Goal: Information Seeking & Learning: Understand process/instructions

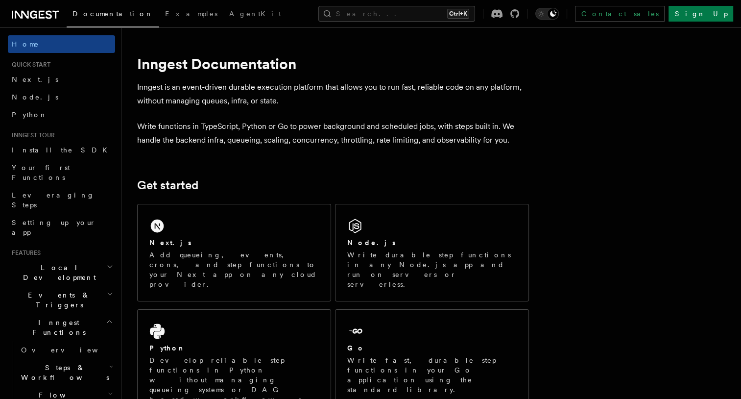
click at [242, 260] on p "Add queueing, events, crons, and step functions to your Next app on any cloud p…" at bounding box center [233, 269] width 169 height 39
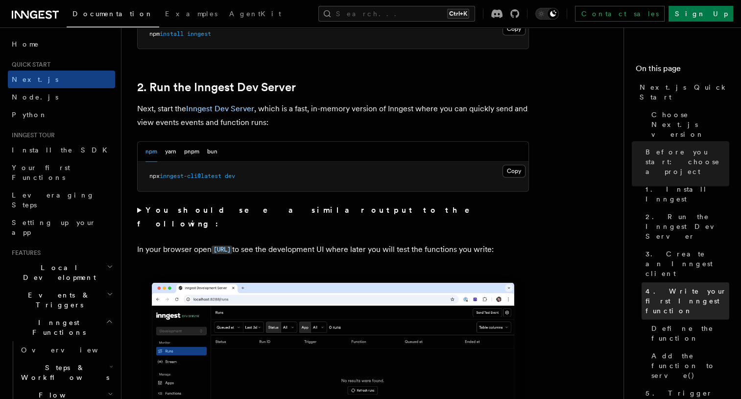
click at [710, 286] on span "4. Write your first Inngest function" at bounding box center [688, 300] width 84 height 29
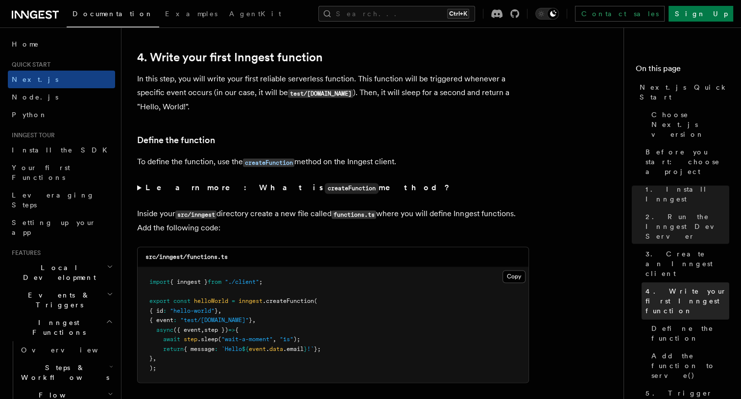
scroll to position [1575, 0]
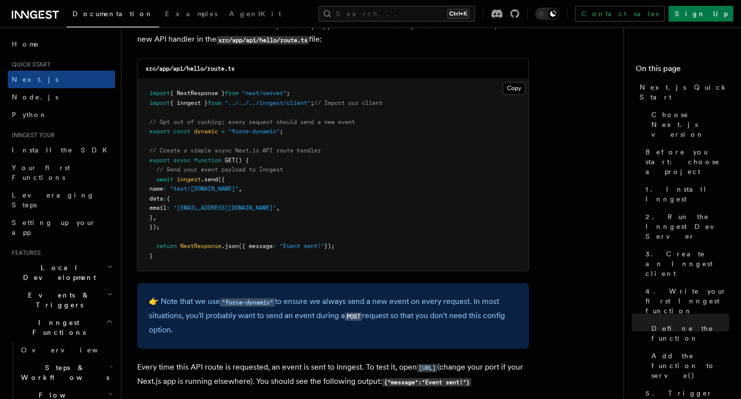
scroll to position [5129, 0]
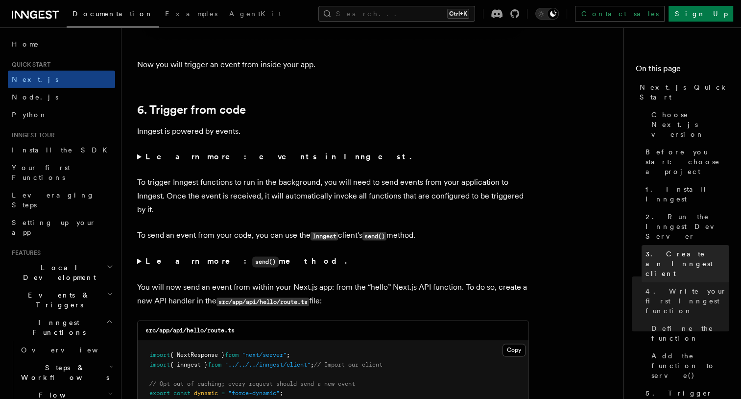
click at [698, 249] on span "3. Create an Inngest client" at bounding box center [688, 263] width 84 height 29
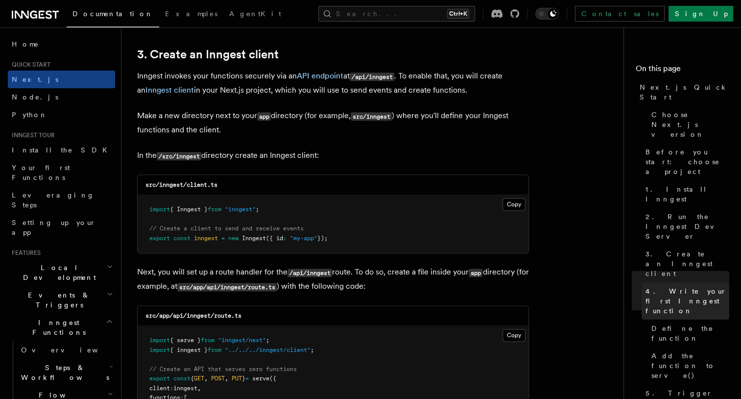
click at [685, 286] on span "4. Write your first Inngest function" at bounding box center [688, 300] width 84 height 29
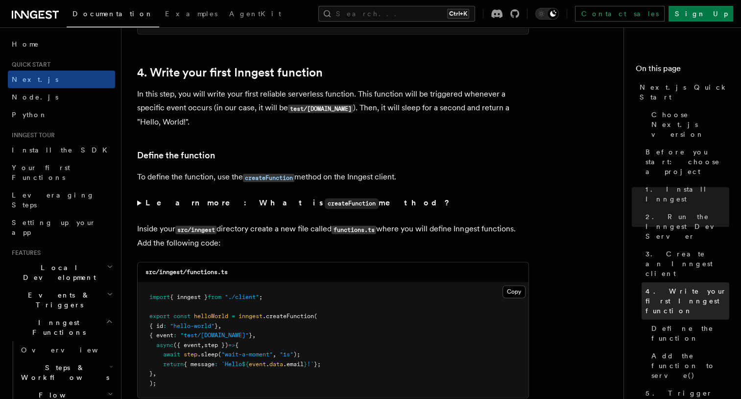
scroll to position [1575, 0]
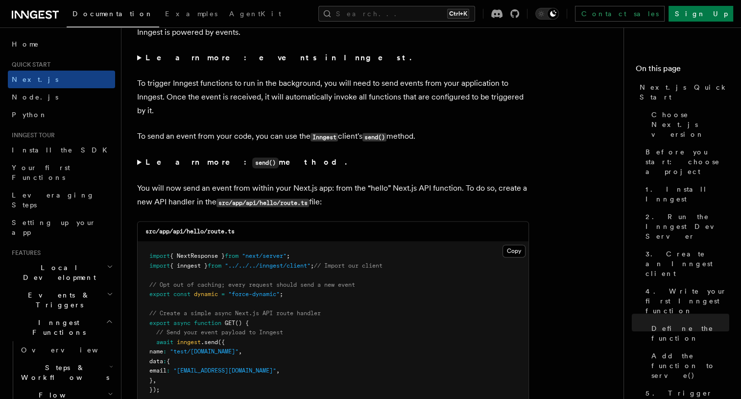
scroll to position [5011, 0]
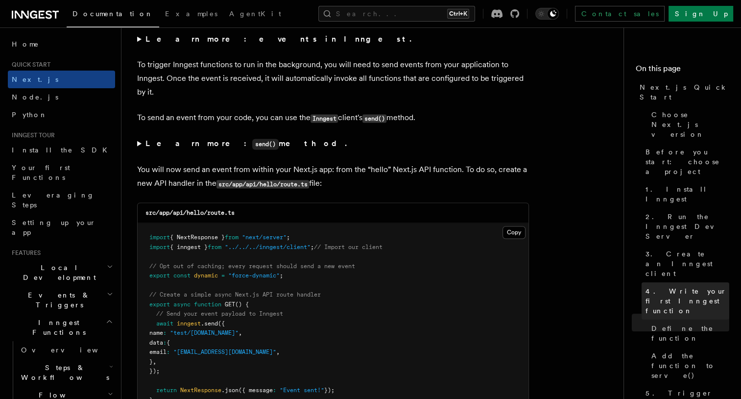
click at [665, 286] on span "4. Write your first Inngest function" at bounding box center [688, 300] width 84 height 29
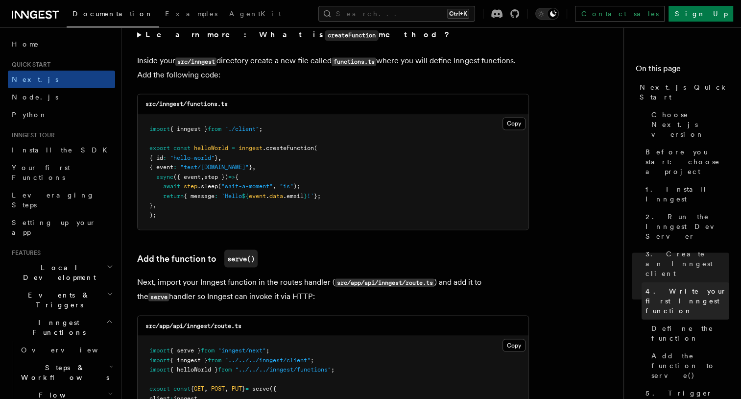
scroll to position [1575, 0]
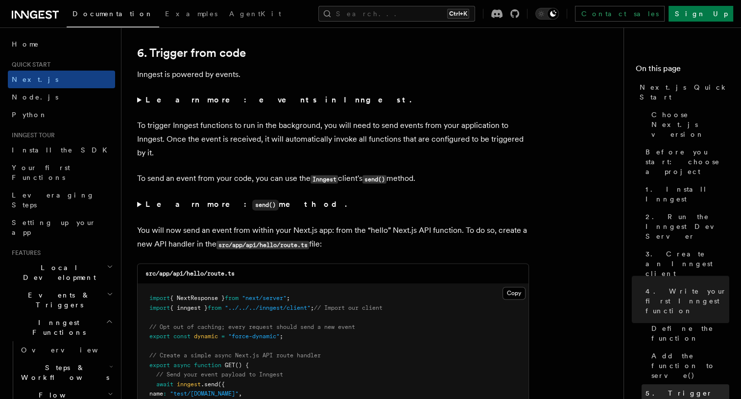
scroll to position [4953, 0]
